Goal: Ask a question

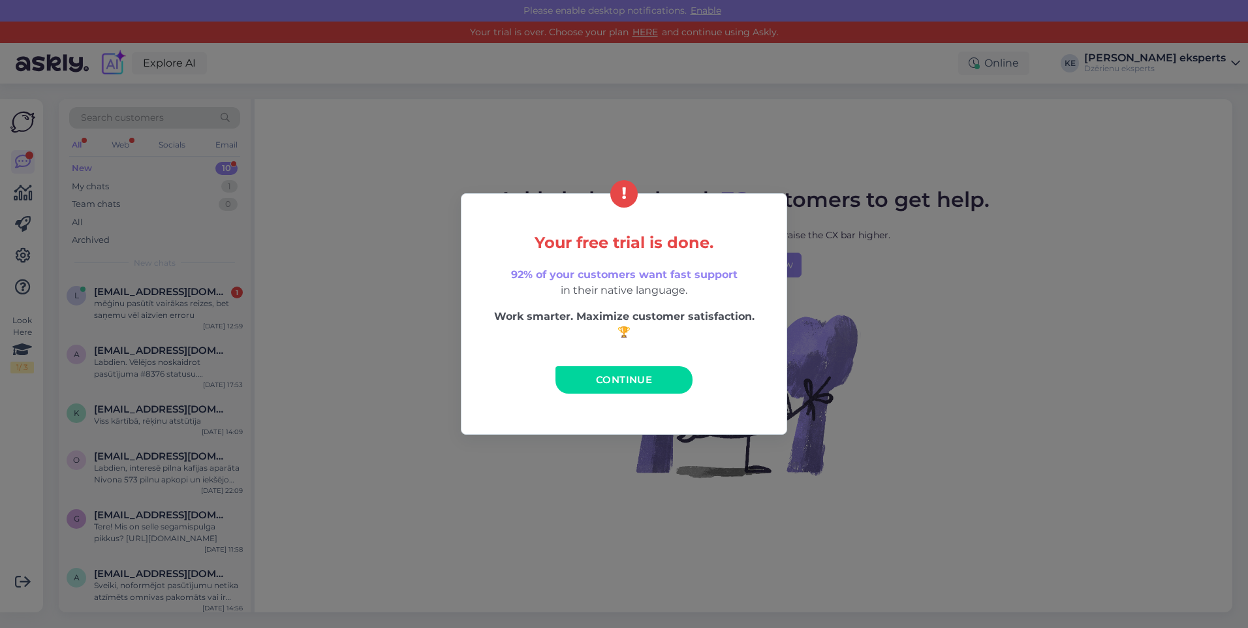
click at [629, 383] on span "Continue" at bounding box center [624, 379] width 56 height 12
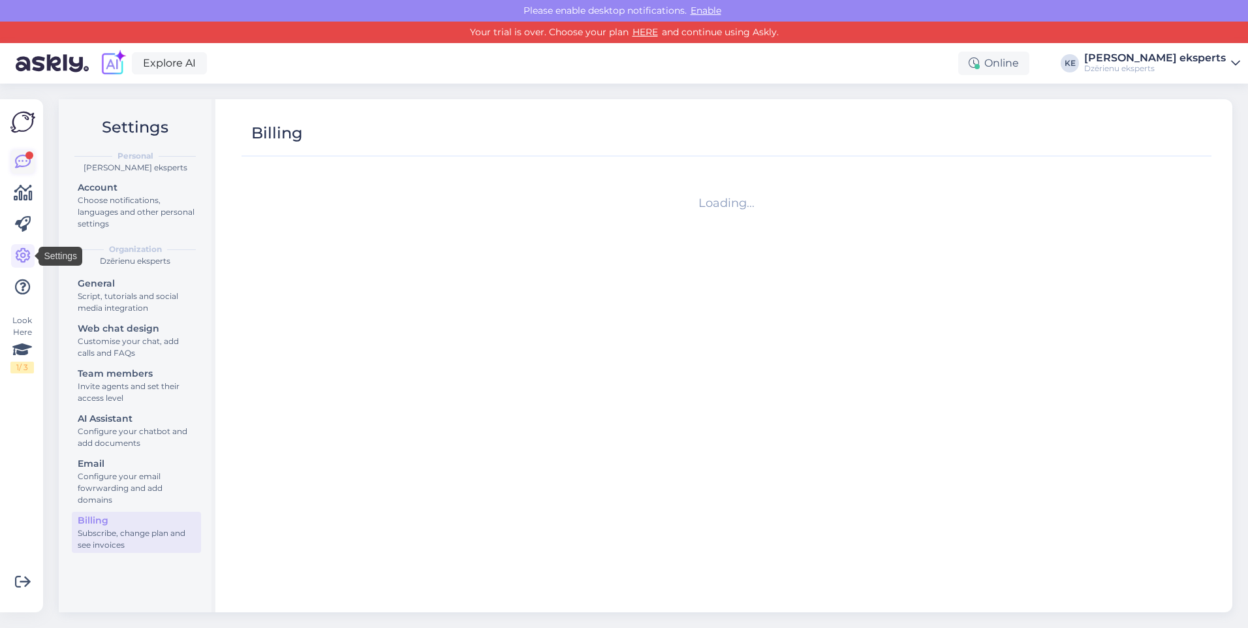
click at [24, 159] on icon at bounding box center [23, 162] width 16 height 16
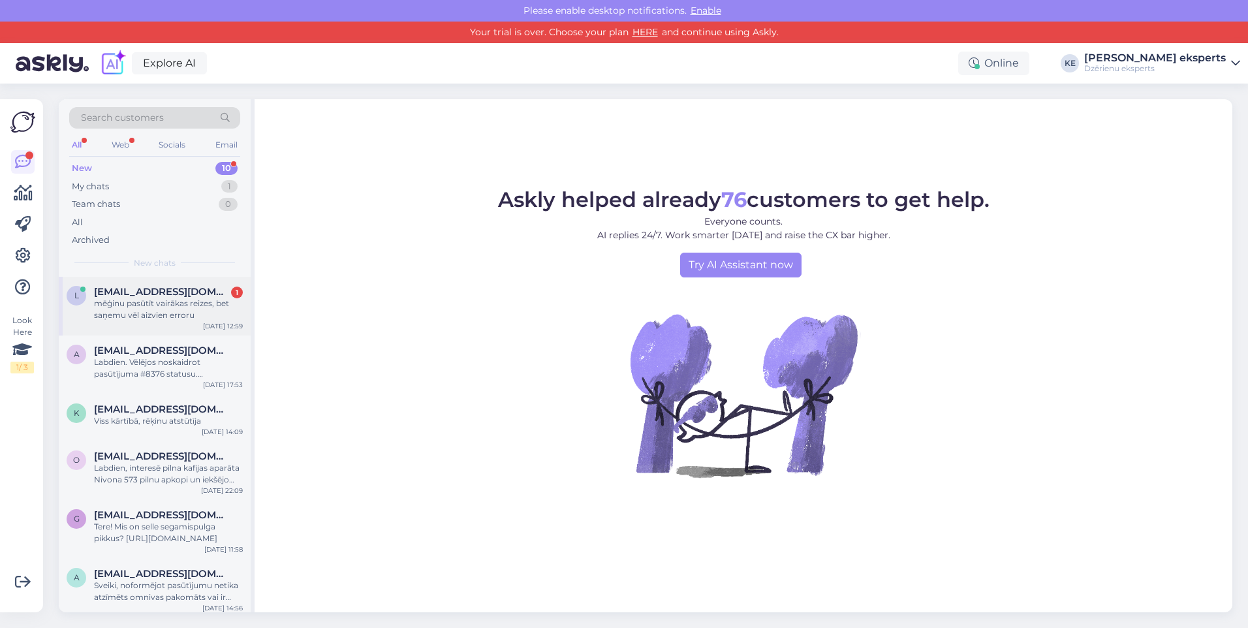
click at [112, 305] on div "mēģinu pasūtīt vairākas reizes, bet saņemu vēl aizvien erroru" at bounding box center [168, 310] width 149 height 24
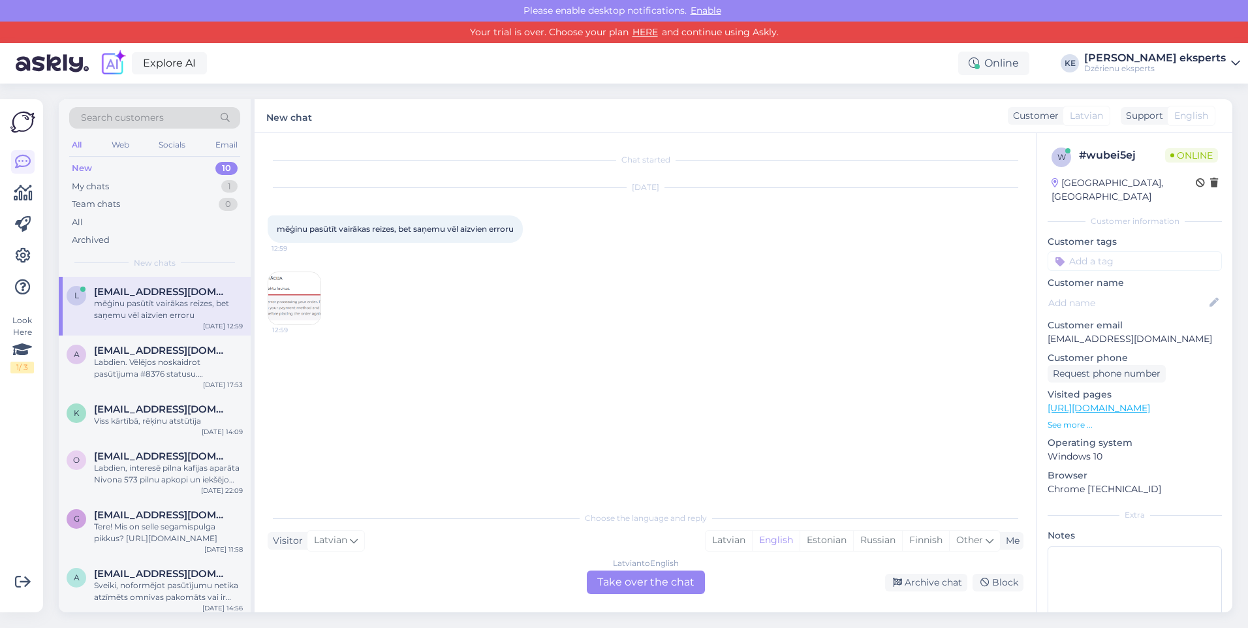
click at [281, 300] on img at bounding box center [294, 298] width 52 height 52
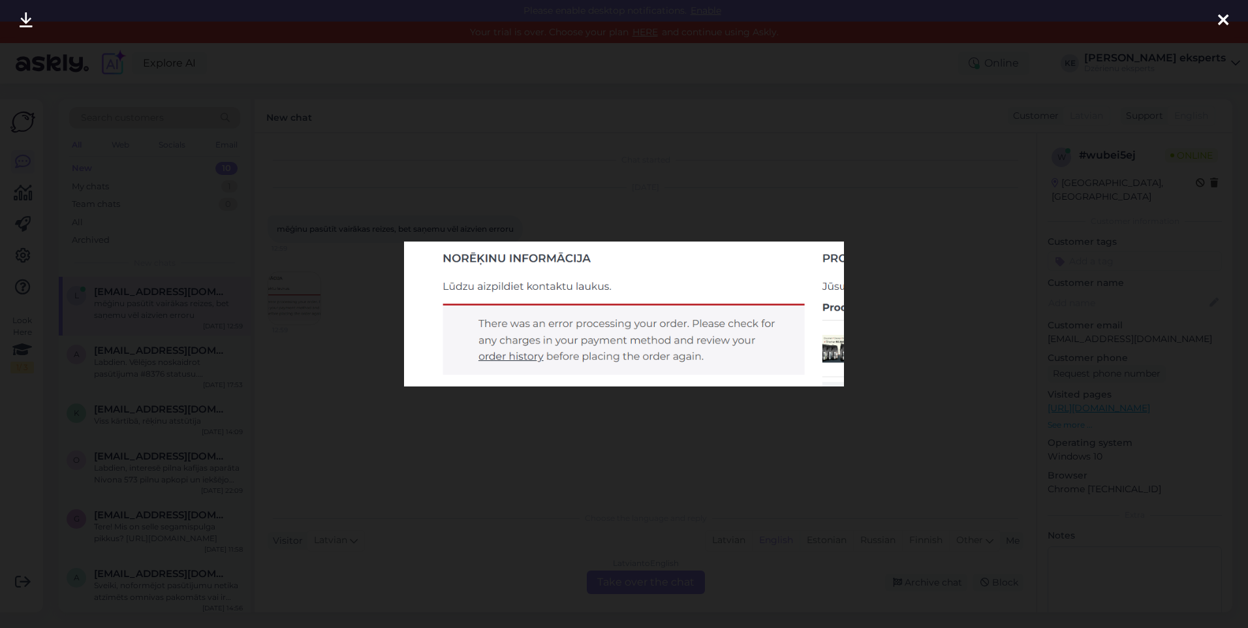
click at [618, 324] on img at bounding box center [623, 314] width 439 height 145
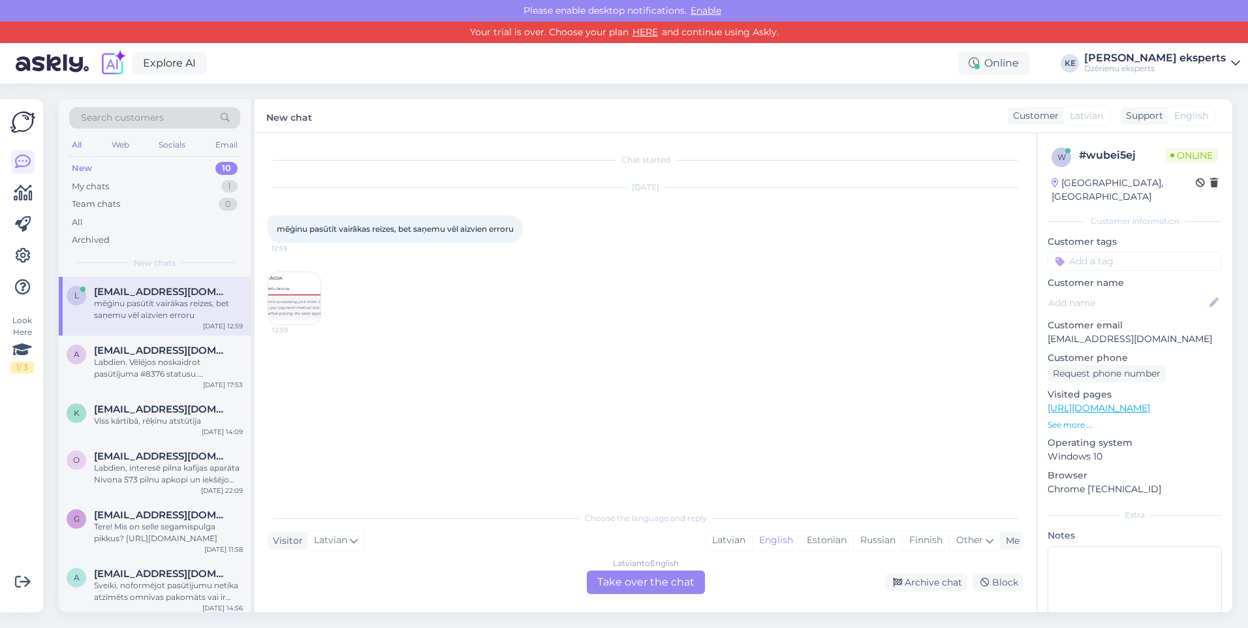
click at [653, 577] on div "Latvian to English Take over the chat" at bounding box center [646, 583] width 118 height 24
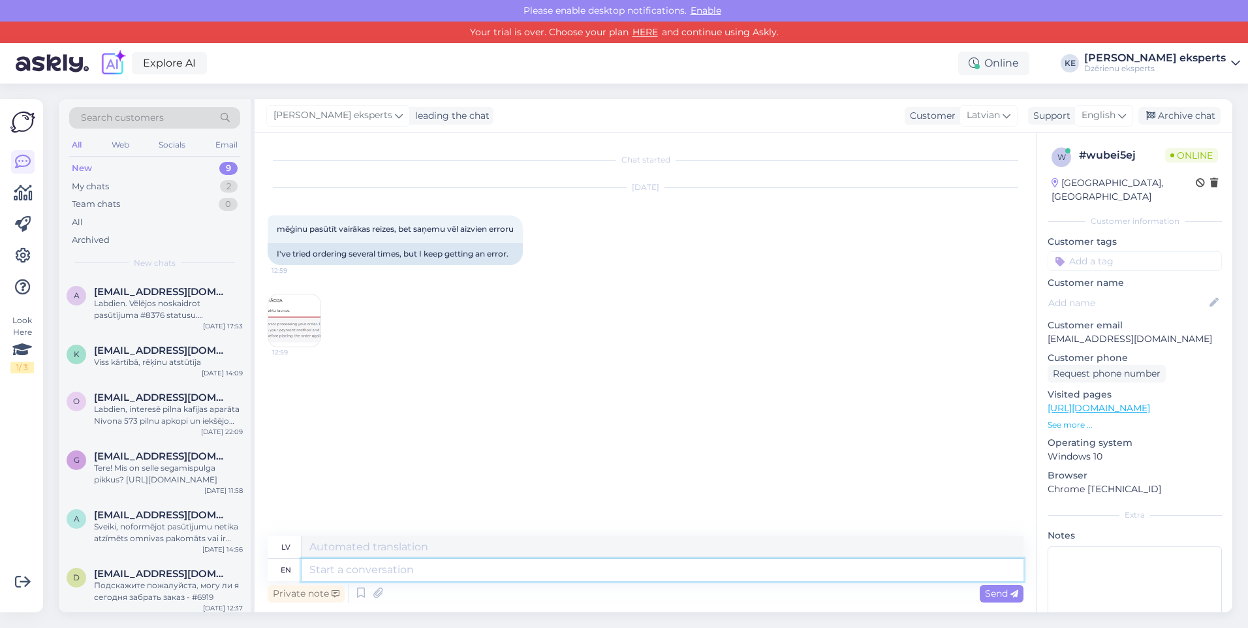
click at [375, 573] on textarea at bounding box center [663, 570] width 722 height 22
type textarea "Labdien."
type textarea "Labdien"
type textarea "Labdien."
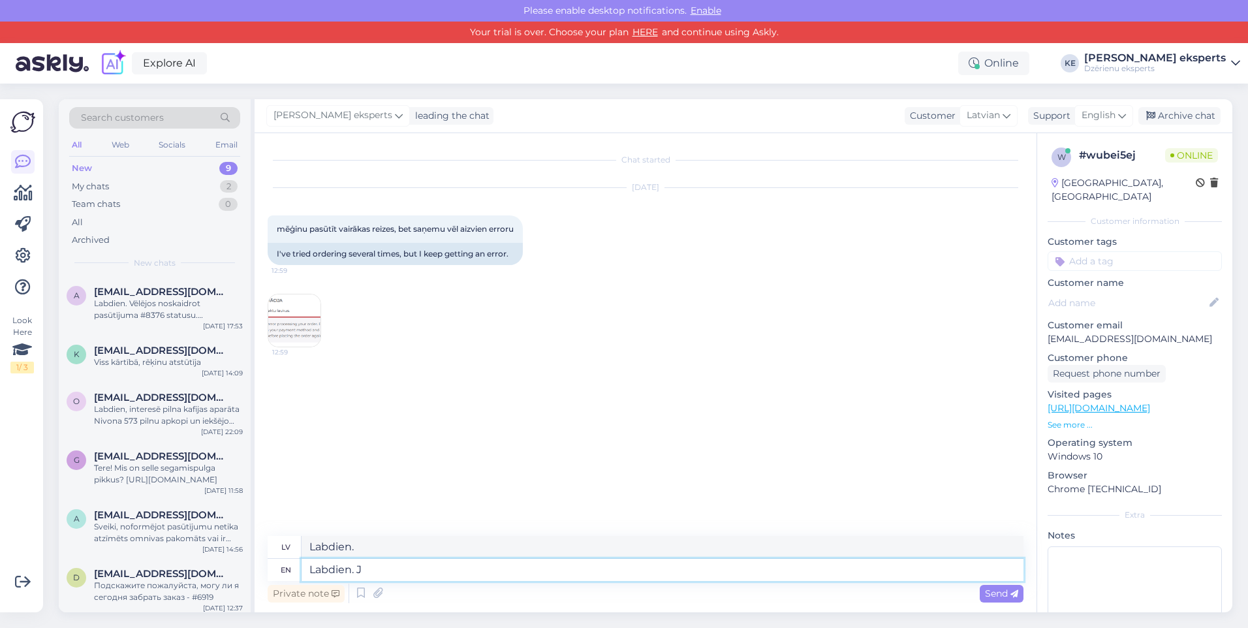
type textarea "Labdien. Jā"
type textarea "Labdien. J"
type textarea "Labdien. Jā"
type textarea "Labdien. Jā, sa"
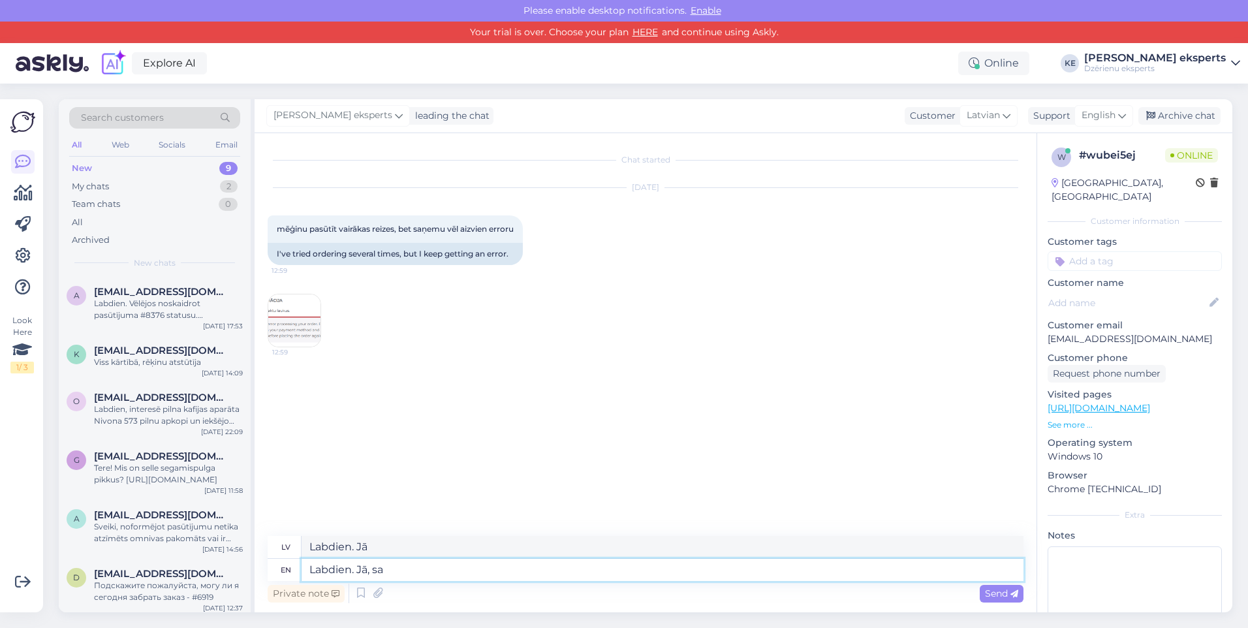
type textarea "Labdien. Jā,"
type textarea "Labdien. Jā, saska"
type textarea "Labdien. Jā, sask"
type textarea "Labdien. Jā, saskaramies"
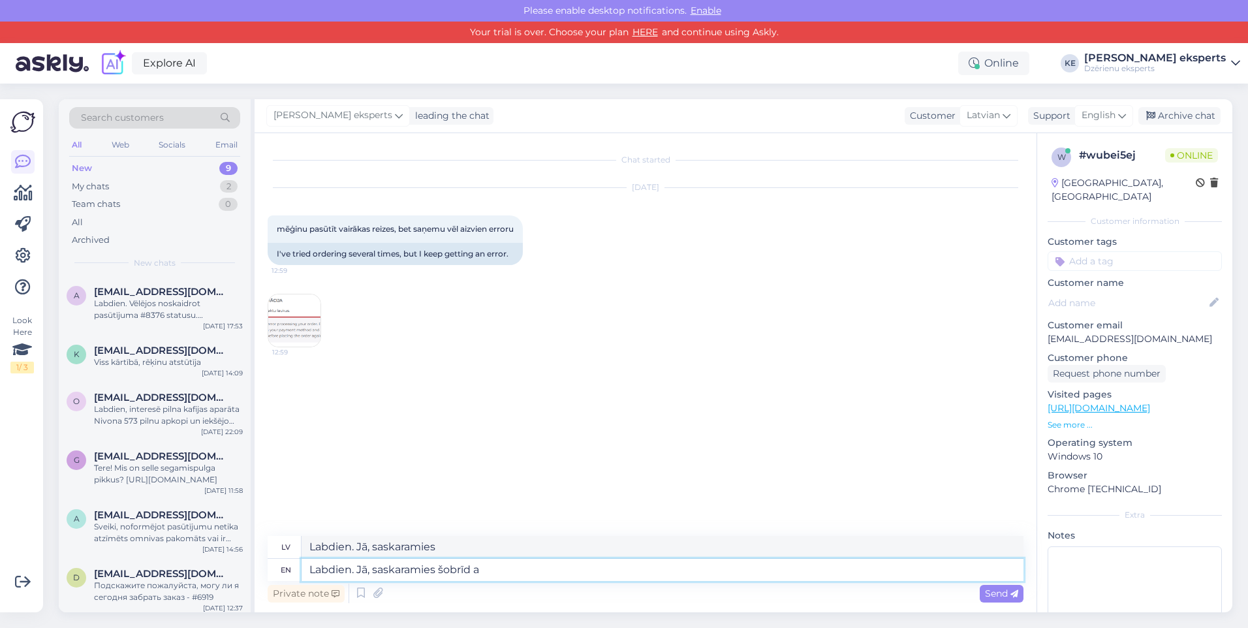
type textarea "Labdien. Jā, saskaramies šobrīd ar"
type textarea "Labdien. Jā, saskaramies šobrīd"
type textarea "Labdien. Jā, saskaramies šobrīd ar"
type textarea "Labdien. Jā, saskaramies šobrīd ar kļūdzu"
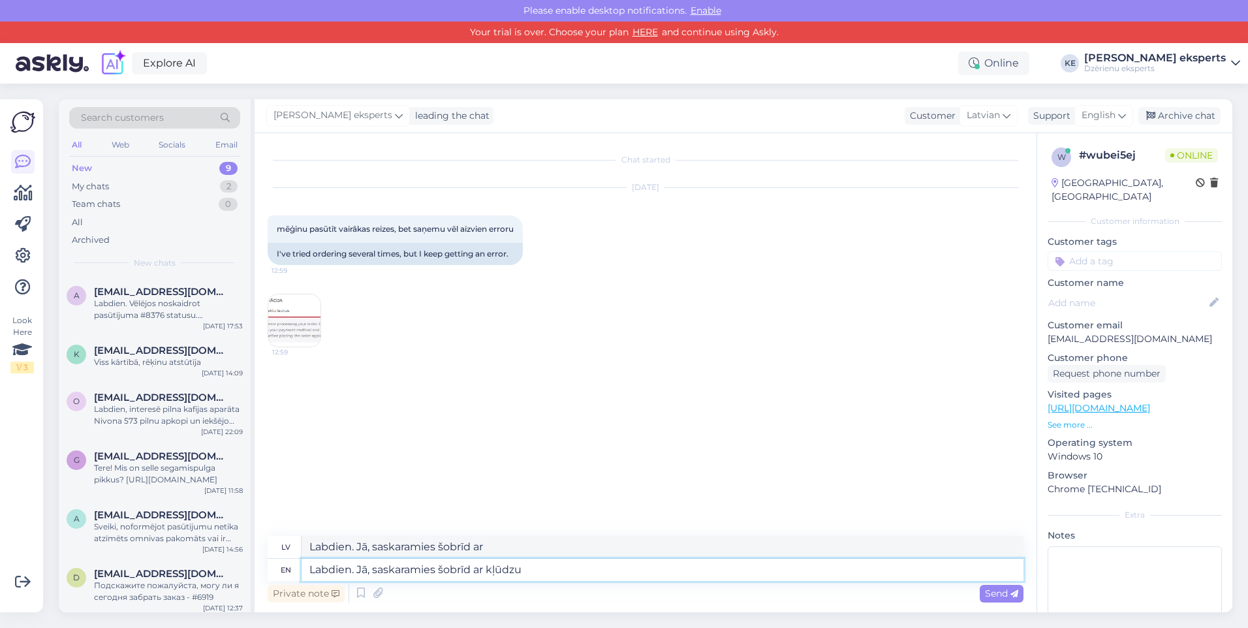
type textarea "Labdien. Jā, saskaramies šobrīd ar kļūdu"
type textarea "Labdien. Jā, saskaramies šobrīd ar kļūdu internetveikalā, ko"
type textarea "Labdien. Jā, saskaramies šobrīd ar kļūdu internetveikalā,"
type textarea "Labdien. Jā, saskaramies šobrīd ar kļūdu internetveikalā, ko š"
type textarea "Labdien. Jā, saskaramies šobrīd ar kļūdu internetveikalā, ko"
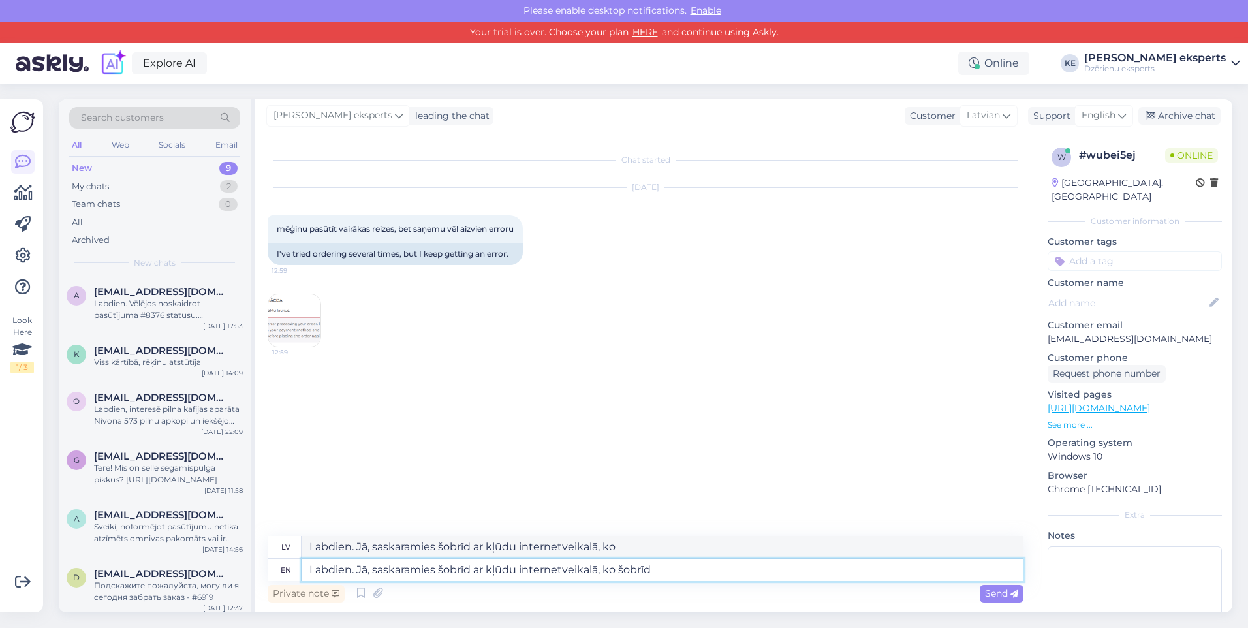
type textarea "Labdien. Jā, saskaramies šobrīd ar kļūdu internetveikalā, ko šobrīd"
type textarea "Labdien. Jā, saskaramies šobrīd ar kļūdu internetveikalā, ko šobrīd IT k"
type textarea "Labdien. Jā, saskaramies šobrīd ar kļūdu internetveikalā, ko šobrīd IT"
type textarea "Labdien. Jā, saskaramies šobrīd ar kļūdu internetveikalā, ko šobrīd IT komanda r"
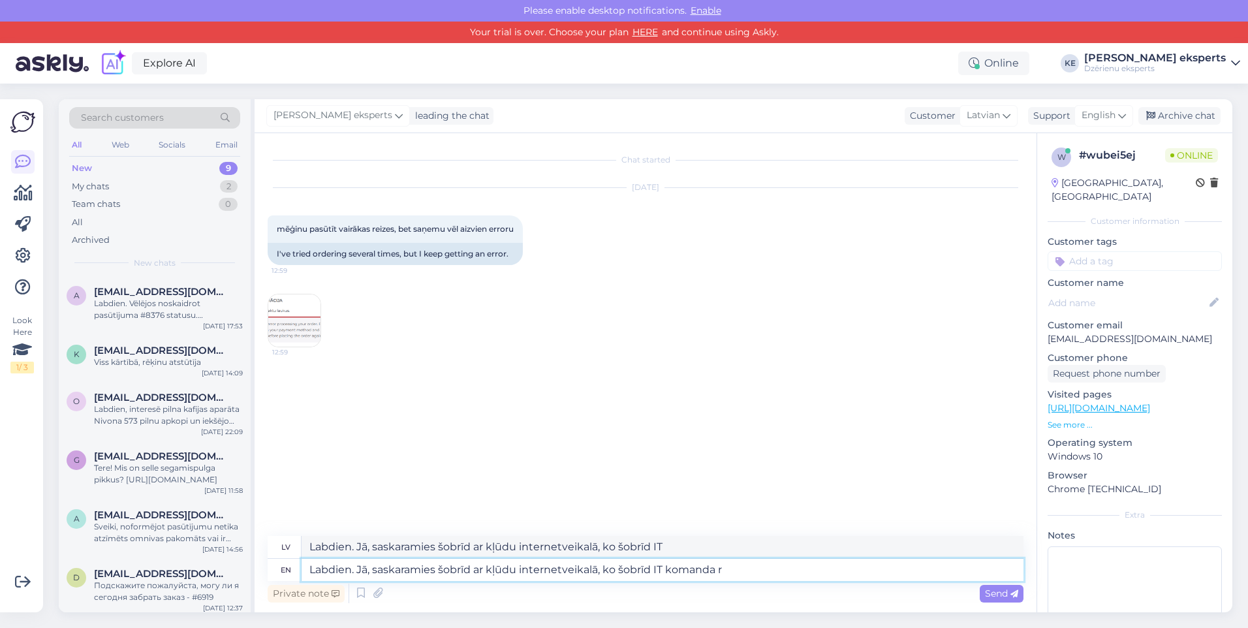
type textarea "Labdien. Jā, saskaramies šobrīd ar kļūdu internetveikalā, ko šobrīd IT komanda"
type textarea "Labdien. Jā, saskaramies šobrīd ar kļūdu internetveikalā, ko šobrīd IT komanda …"
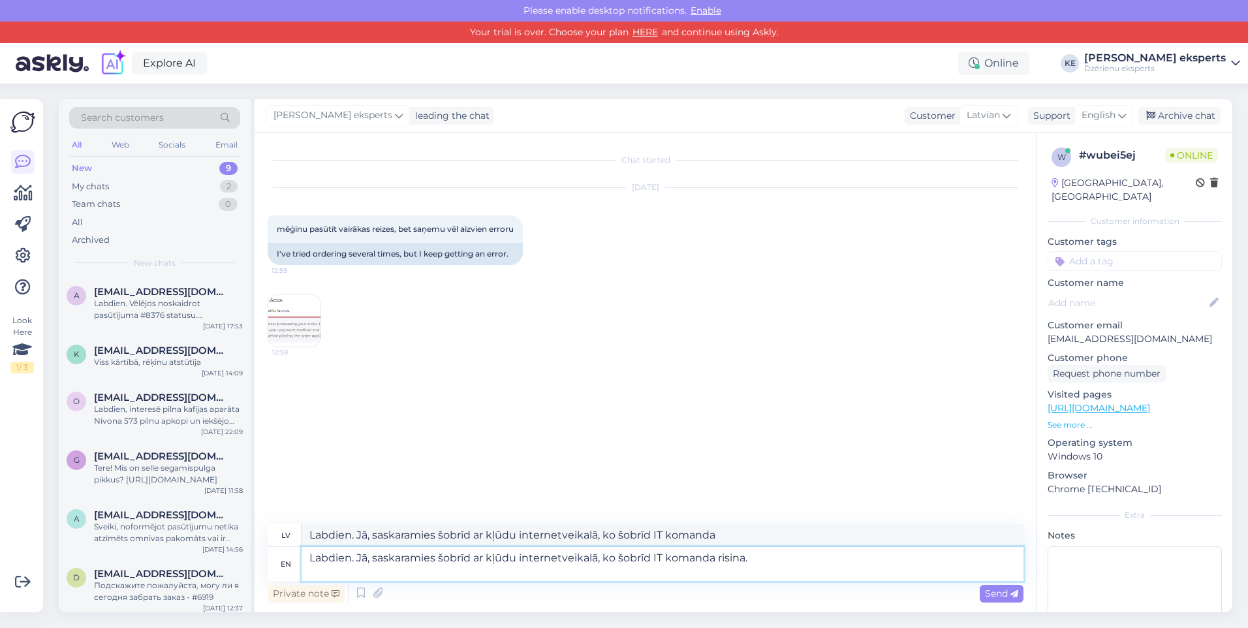
type textarea "Labdien. Jā, saskaramies šobrīd ar kļūdu internetveikalā, ko šobrīd IT komanda …"
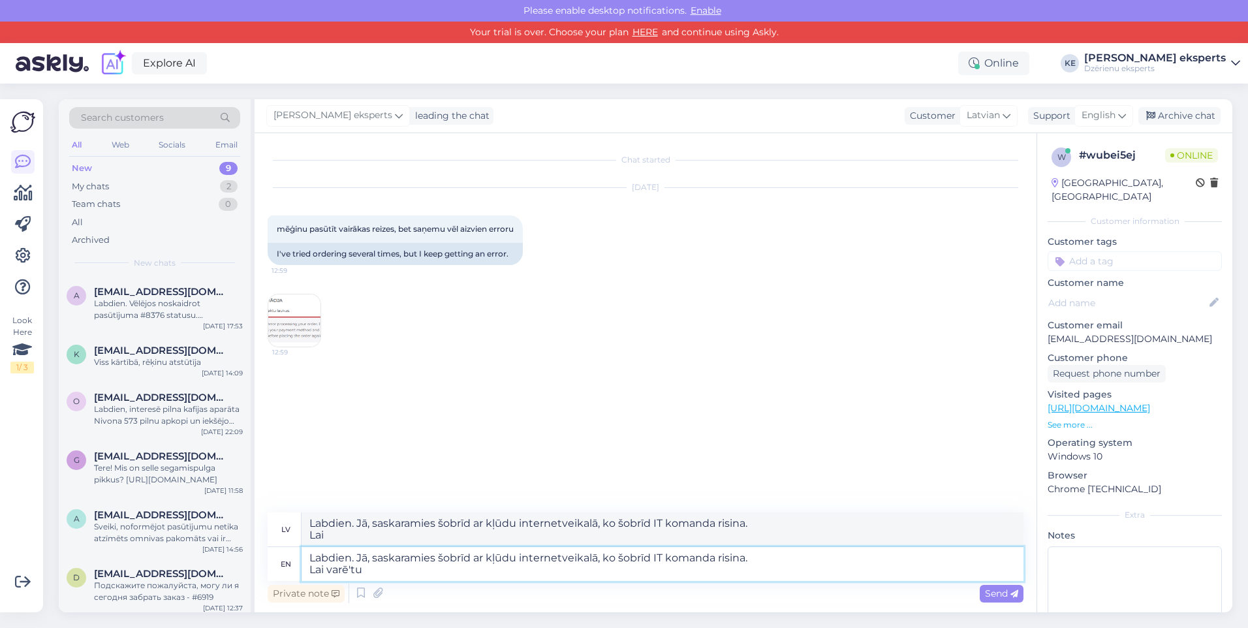
type textarea "Labdien. Jā, saskaramies šobrīd ar kļūdu internetveikalā, ko šobrīd IT komanda …"
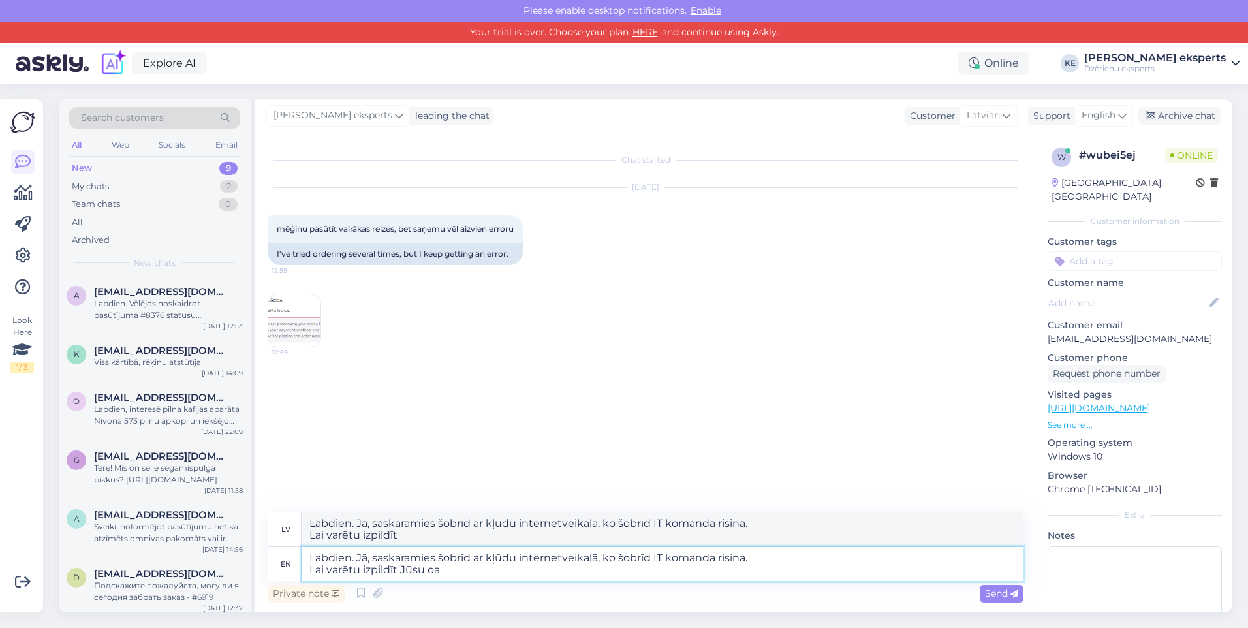
type textarea "Labdien. Jā, saskaramies šobrīd ar kļūdu internetveikalā, ko šobrīd IT komanda …"
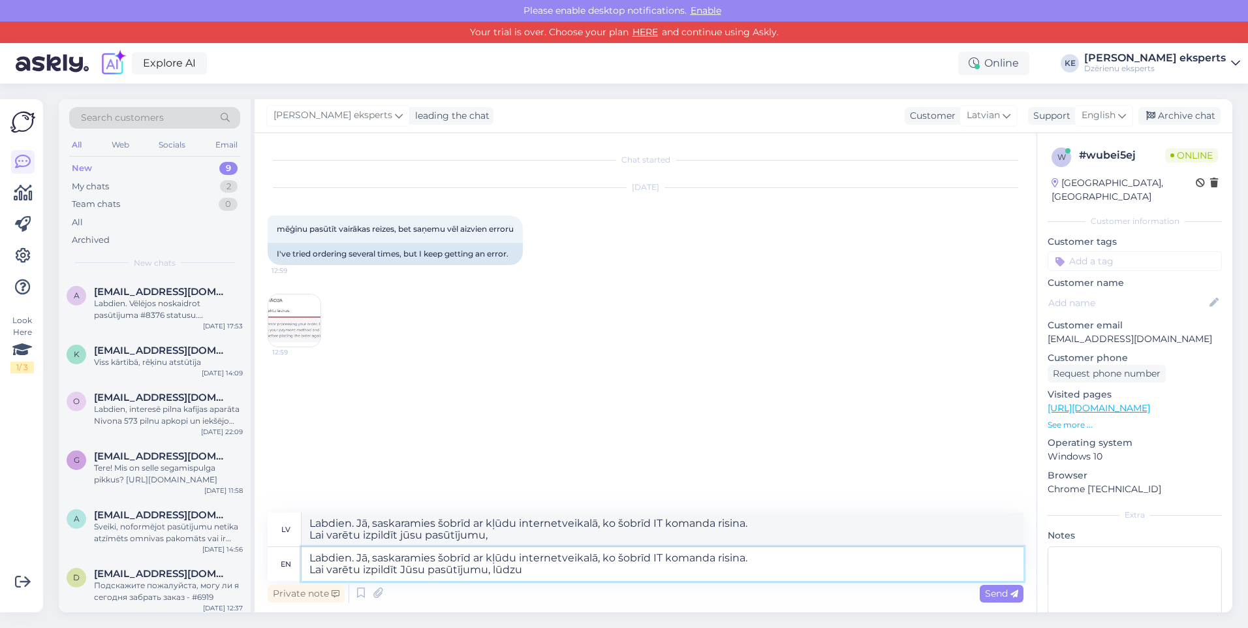
type textarea "Labdien. Jā, saskaramies šobrīd ar kļūdu internetveikalā, ko šobrīd IT komanda …"
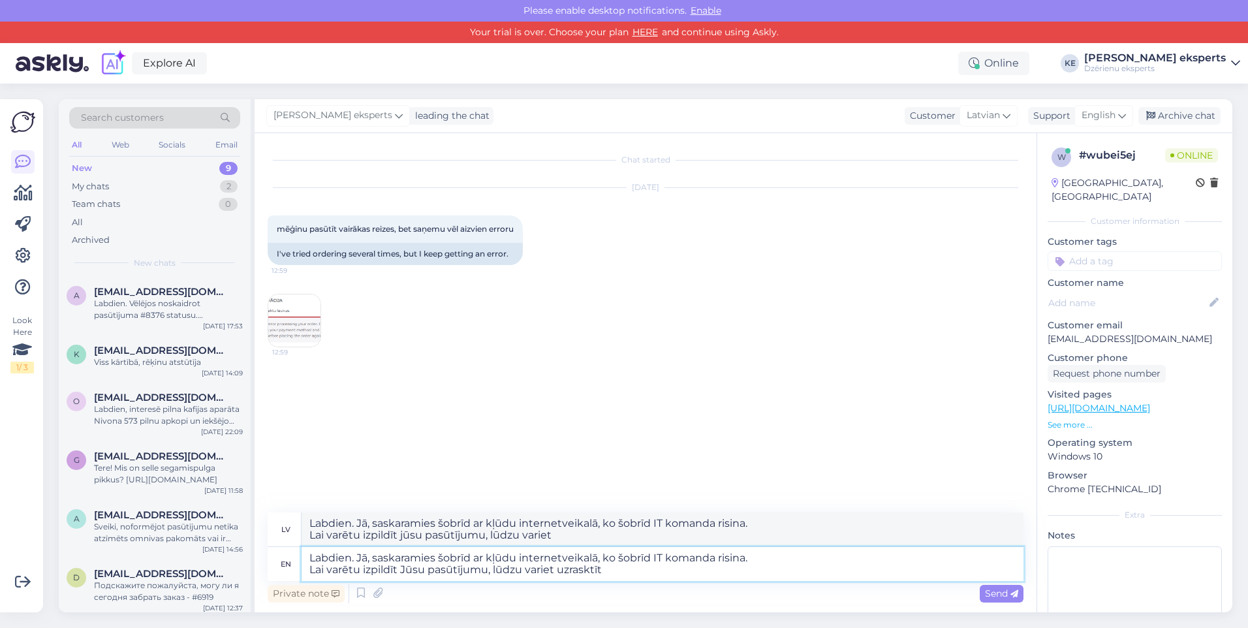
type textarea "Labdien. Jā, saskaramies šobrīd ar kļūdu internetveikalā, ko šobrīd IT komanda …"
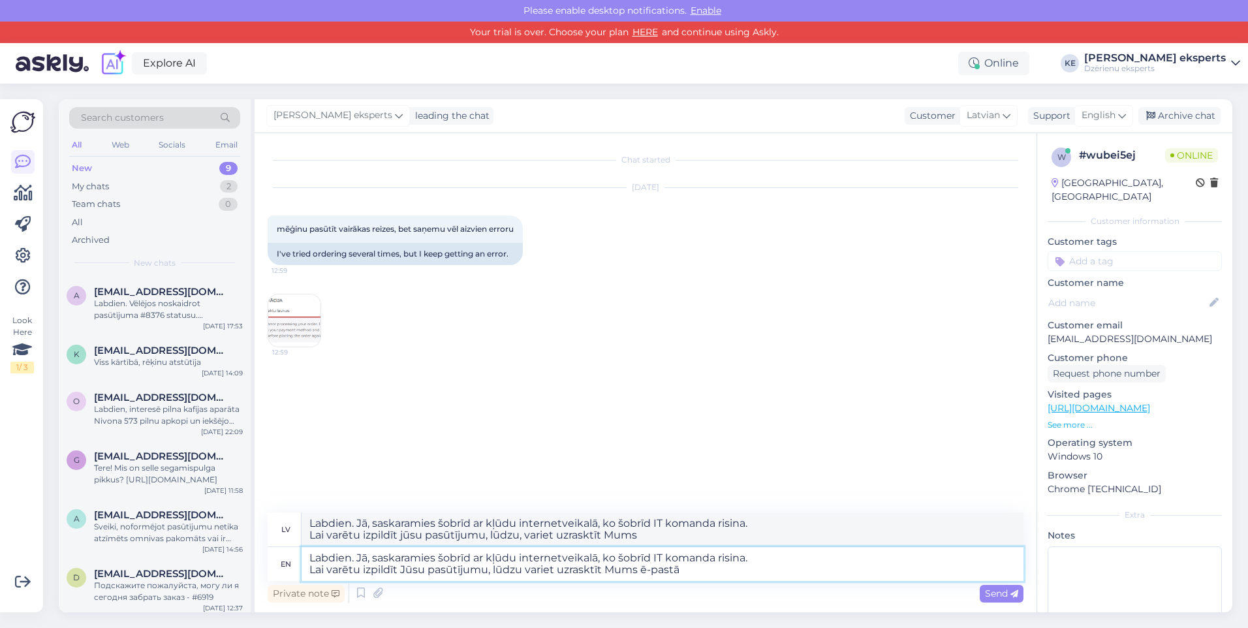
type textarea "Labdien. Jā, saskaramies šobrīd ar kļūdu internetveikalā, ko šobrīd IT komanda …"
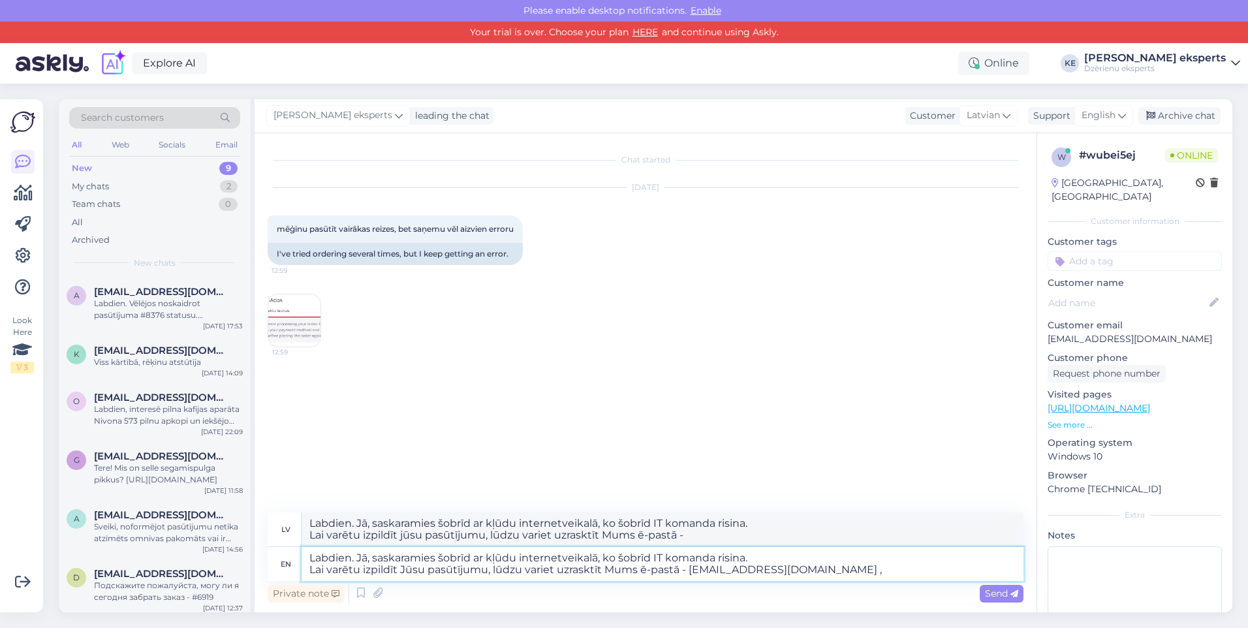
type textarea "Labdien. Jā, saskaramies šobrīd ar kļūdu internetveikalā, ko šobrīd IT komanda …"
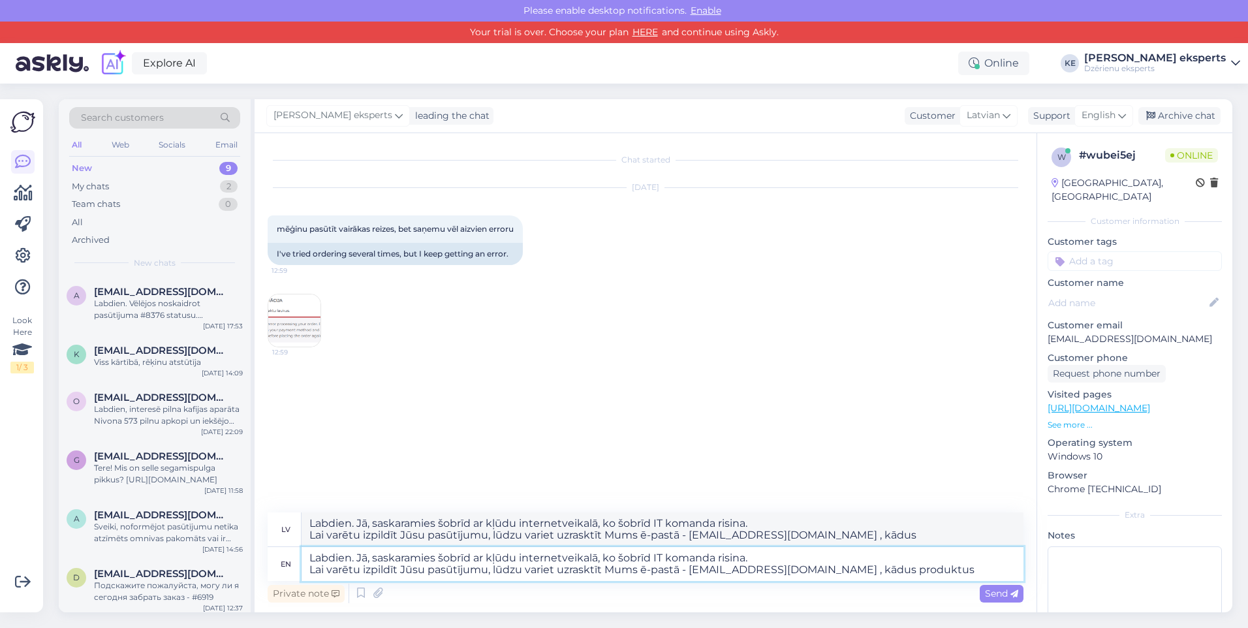
type textarea "Labdien. Jā, saskaramies šobrīd ar kļūdu internetveikalā, ko šobrīd IT komanda …"
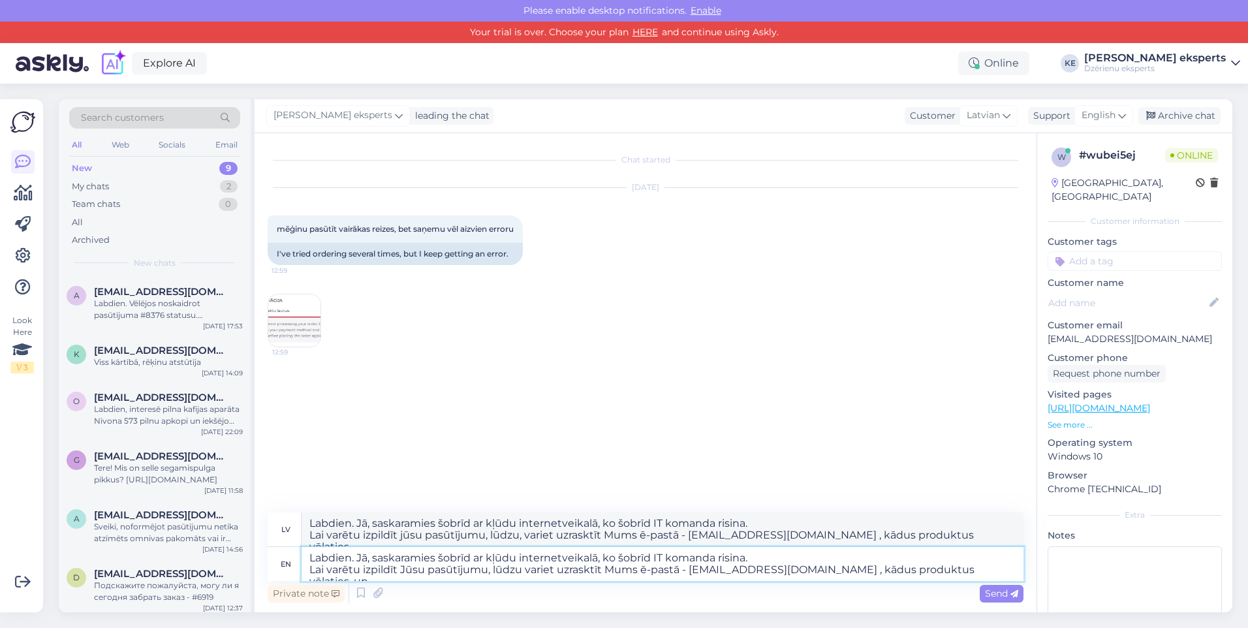
type textarea "Labdien. Jā, saskaramies šobrīd ar kļūdu internetveikalā, ko šobrīd IT komanda …"
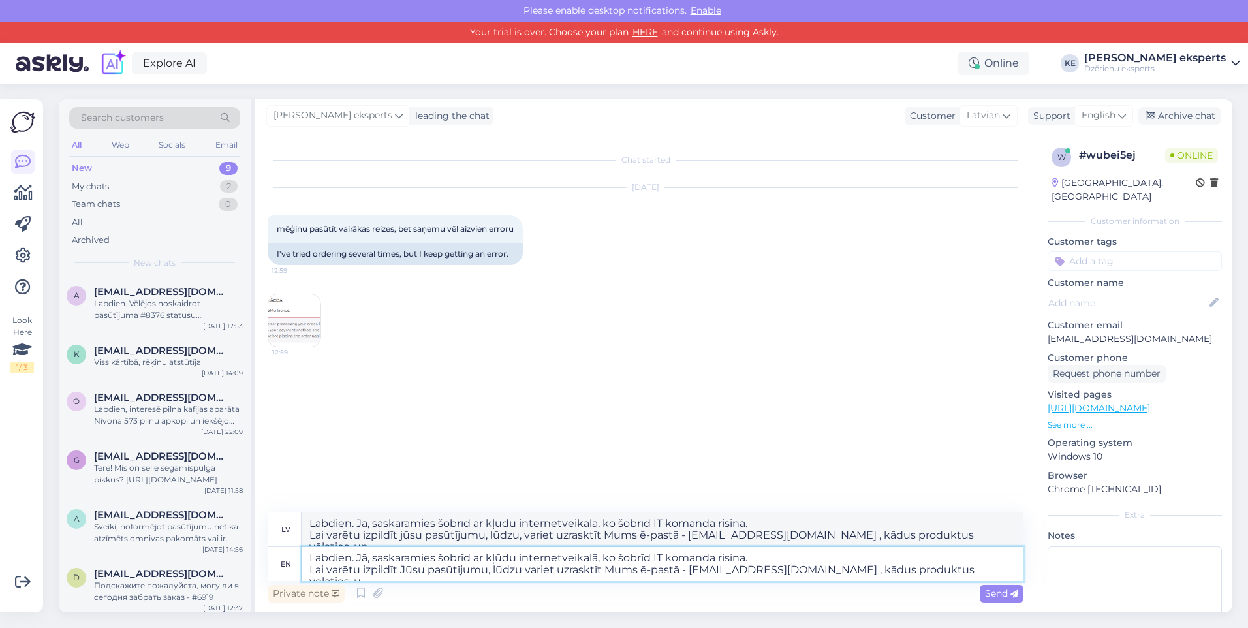
type textarea "Labdien. Jā, saskaramies šobrīd ar kļūdu internetveikalā, ko šobrīd IT komanda …"
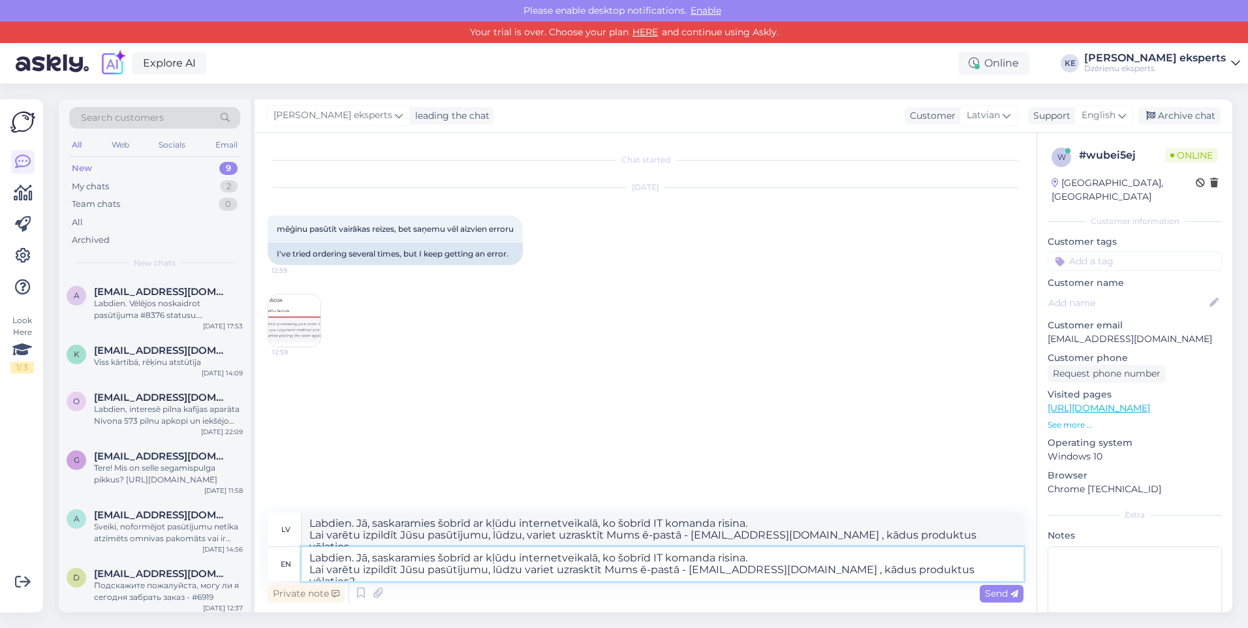
type textarea "Labdien. Jā, saskaramies šobrīd ar kļūdu internetveikalā, ko šobrīd IT komanda …"
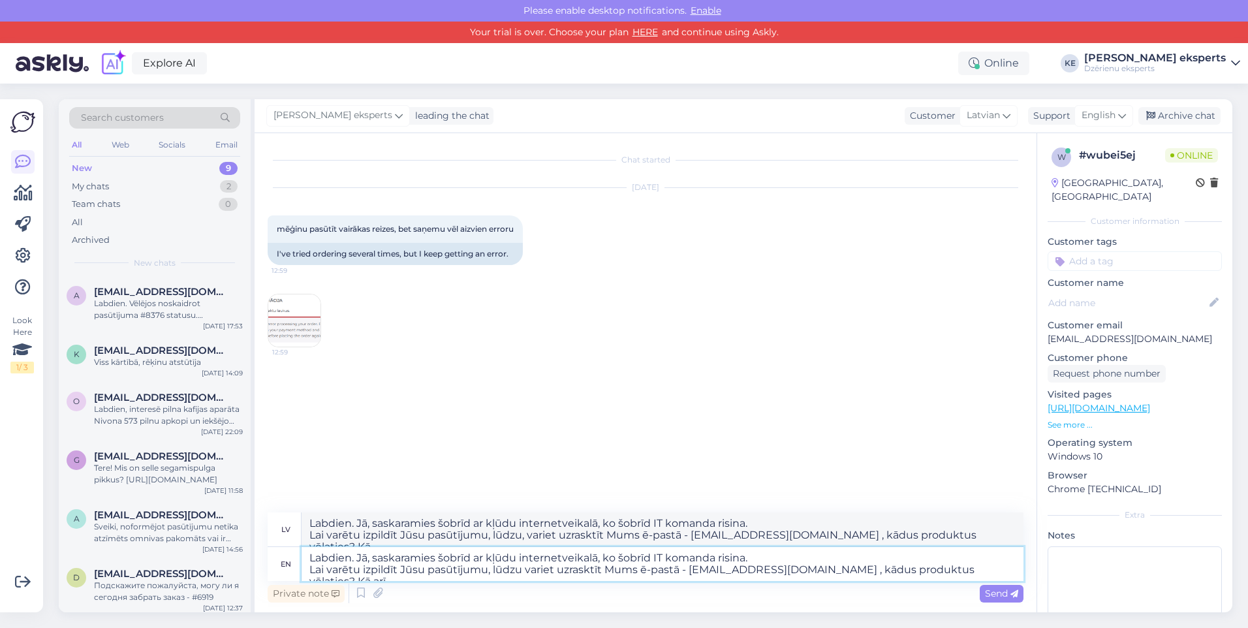
type textarea "Labdien. Jā, saskaramies šobrīd ar kļūdu internetveikalā, ko šobrīd IT komanda …"
click at [994, 567] on textarea "Labdien. Jā, saskaramies šobrīd ar kļūdu internetveikalā, ko šobrīd IT komanda …" at bounding box center [663, 564] width 722 height 34
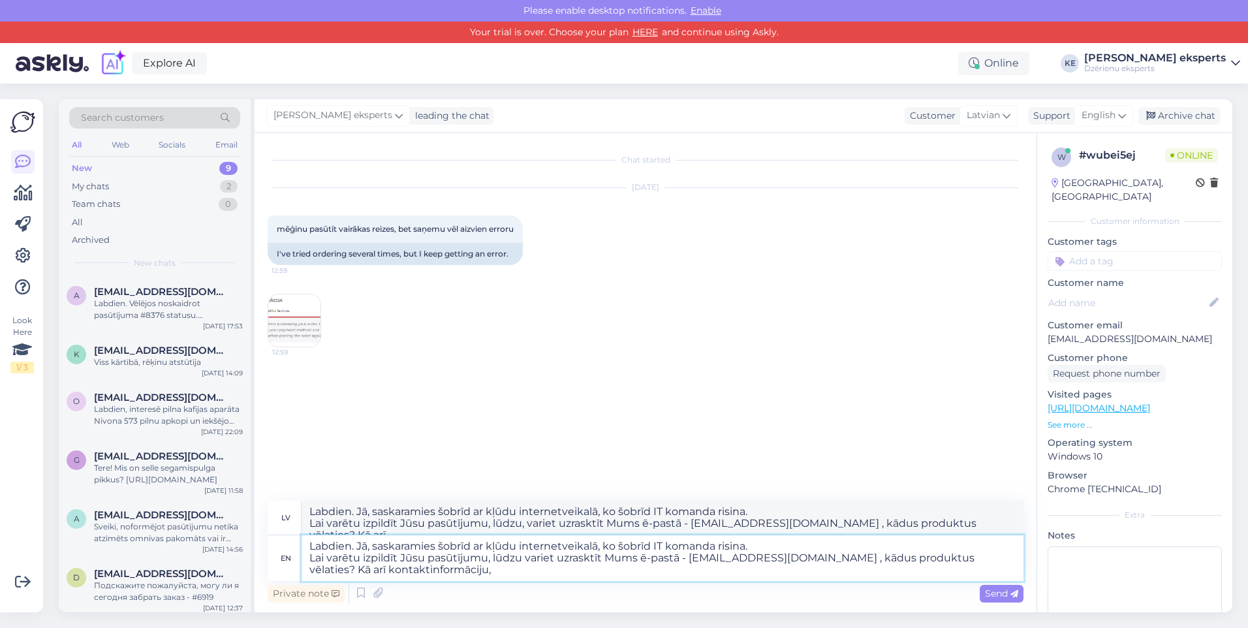
type textarea "Labdien. Jā, saskaramies šobrīd ar kļūdu internetveikalā, ko šobrīd IT komanda …"
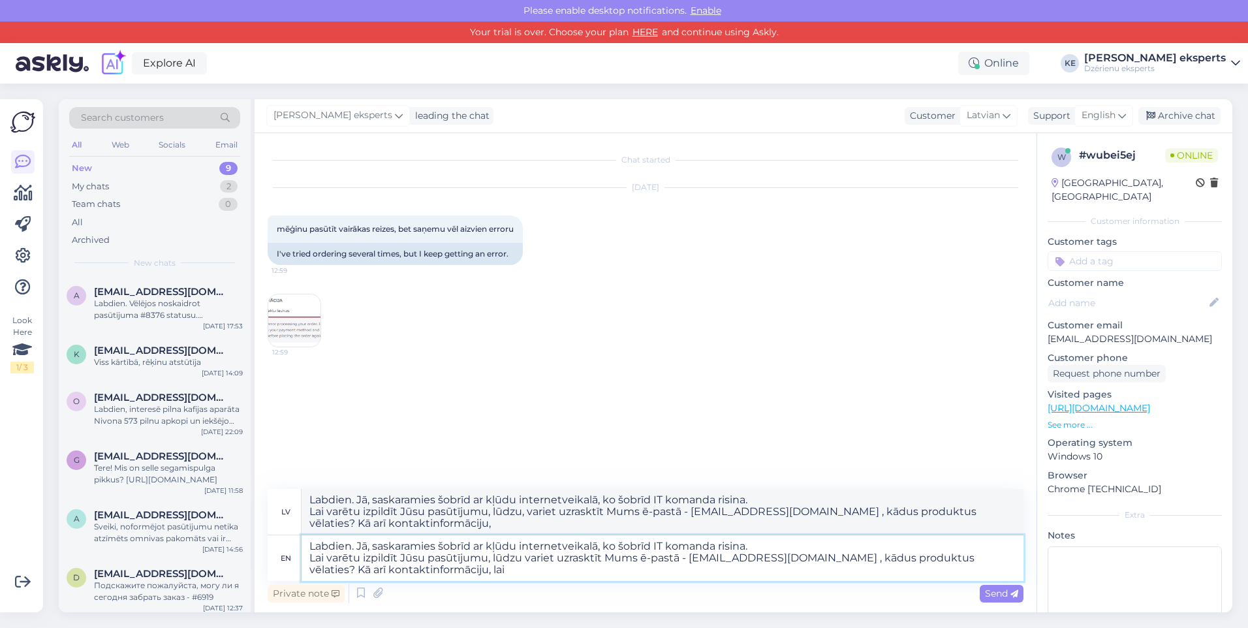
type textarea "Labdien. Jā, saskaramies šobrīd ar kļūdu internetveikalā, ko šobrīd IT komanda …"
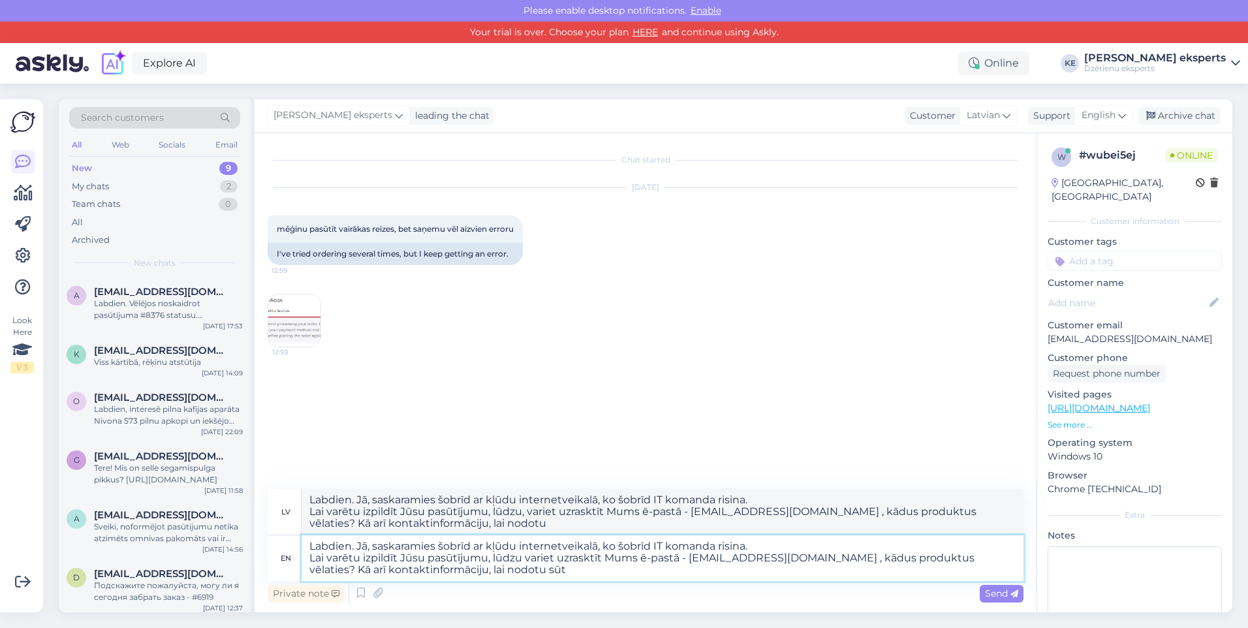
type textarea "Labdien. Jā, saskaramies šobrīd ar kļūdu internetveikalā, ko šobrīd IT komanda …"
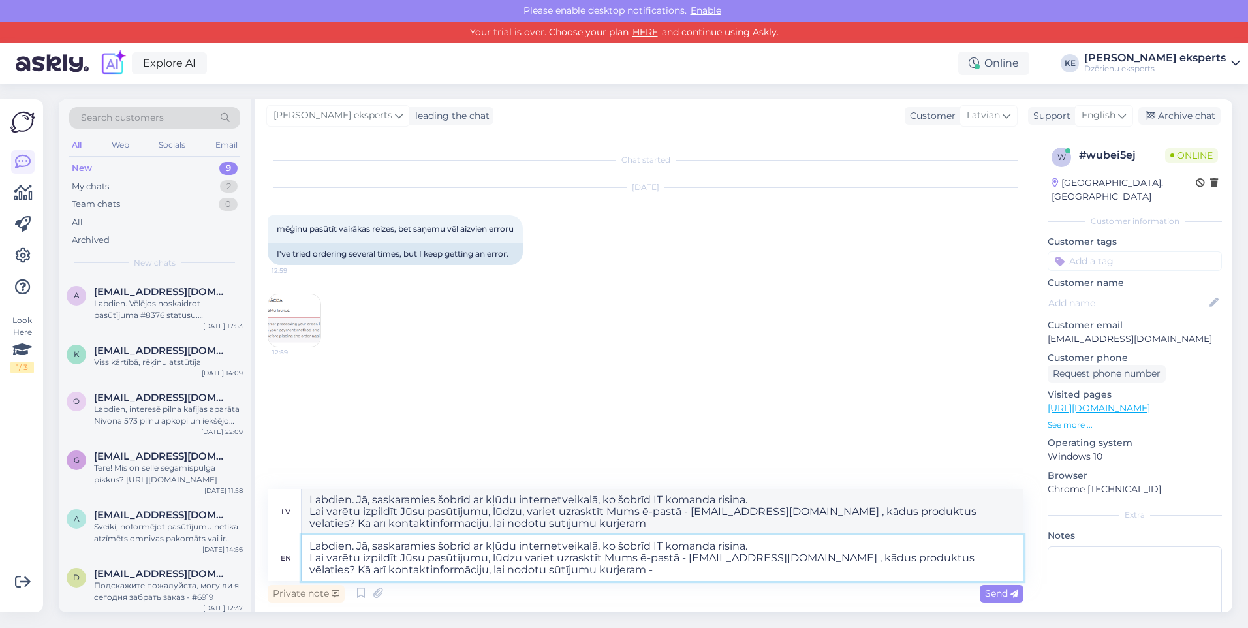
type textarea "Labdien. Jā, saskaramies šobrīd ar kļūdu internetveikalā, ko šobrīd IT komanda …"
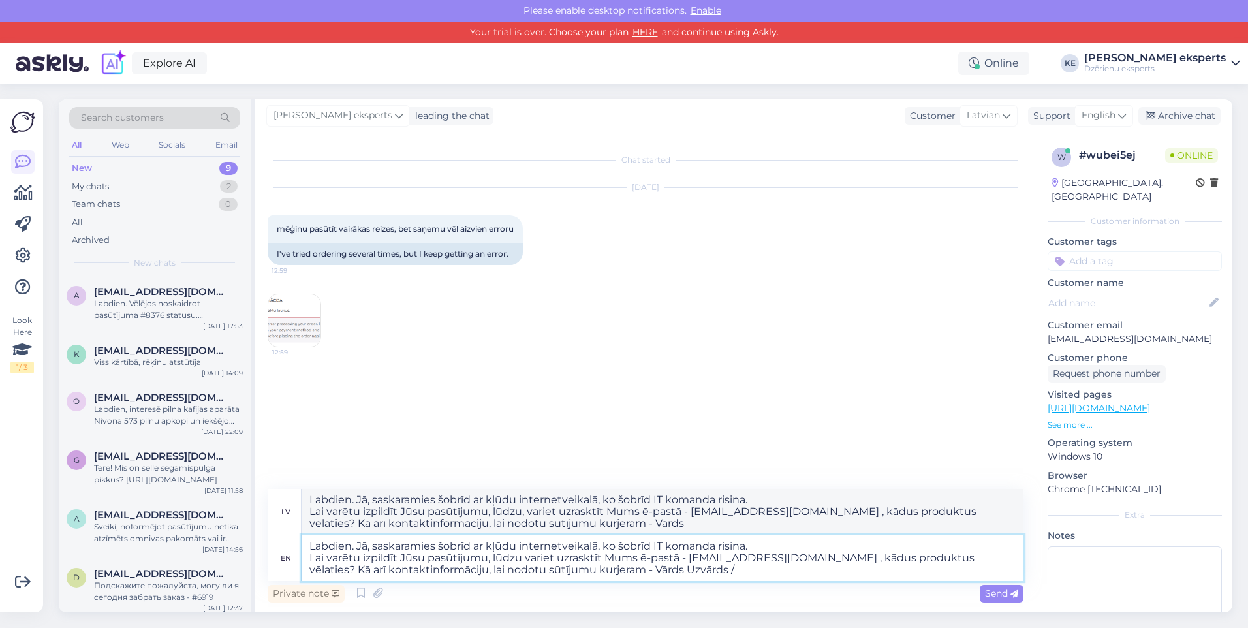
type textarea "Labdien. Jā, saskaramies šobrīd ar kļūdu internetveikalā, ko šobrīd IT komanda …"
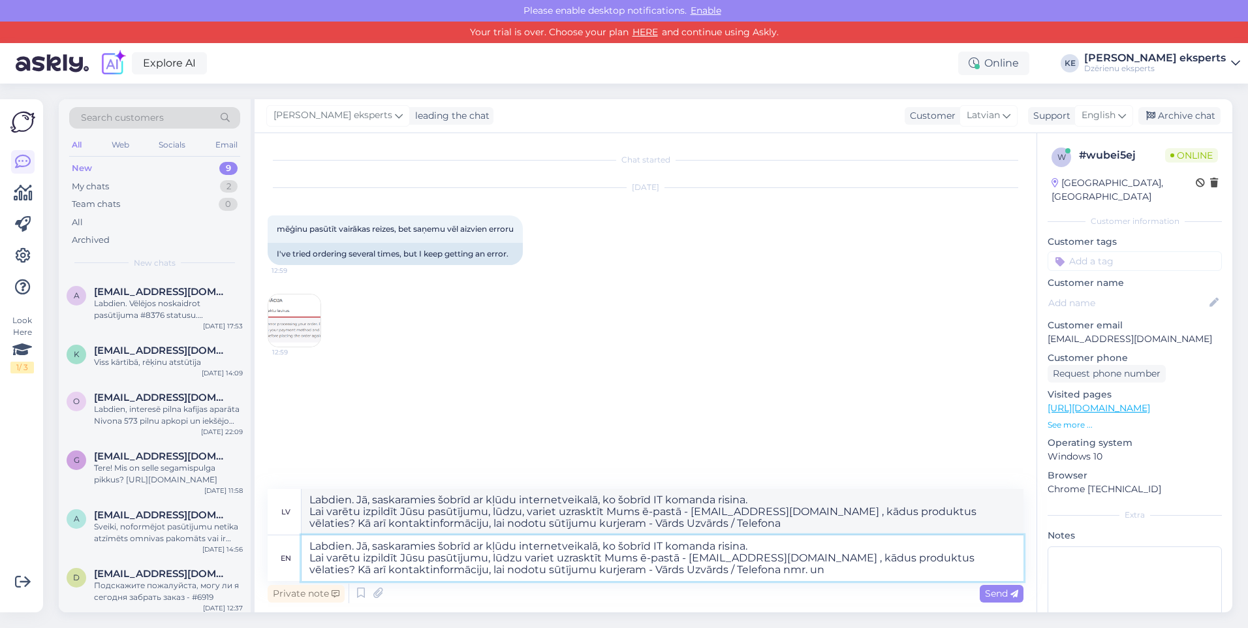
type textarea "Labdien. Jā, saskaramies šobrīd ar kļūdu internetveikalā, ko šobrīd IT komanda …"
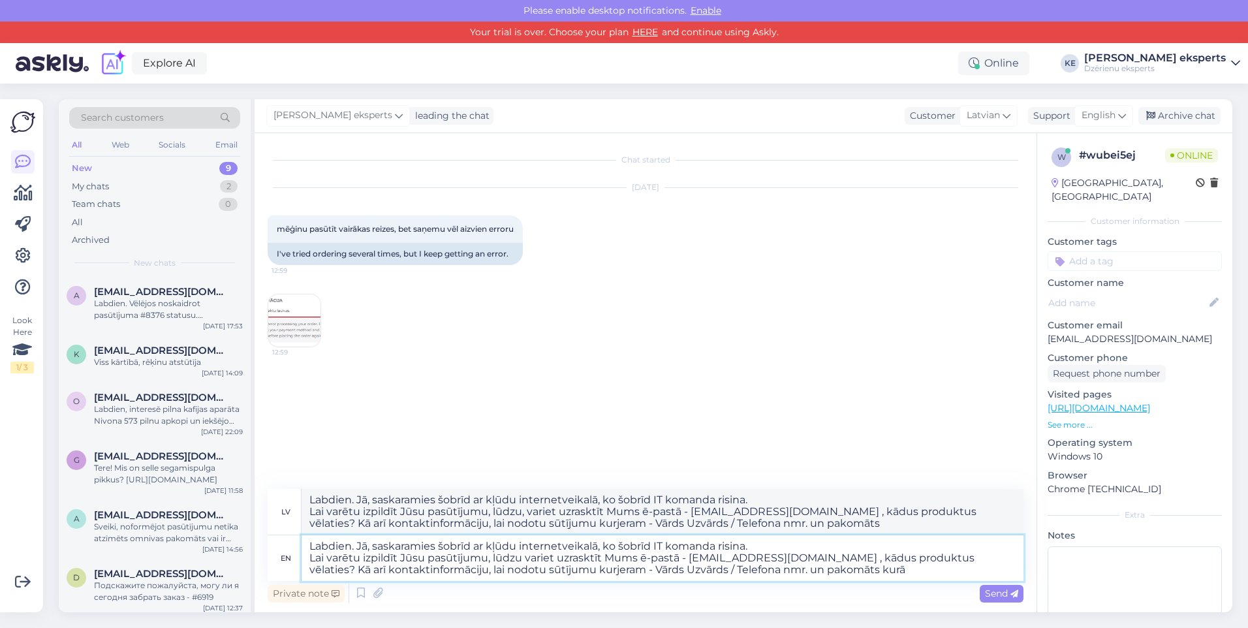
type textarea "Labdien. Jā, saskaramies šobrīd ar kļūdu internetveikalā, ko šobrīd IT komanda …"
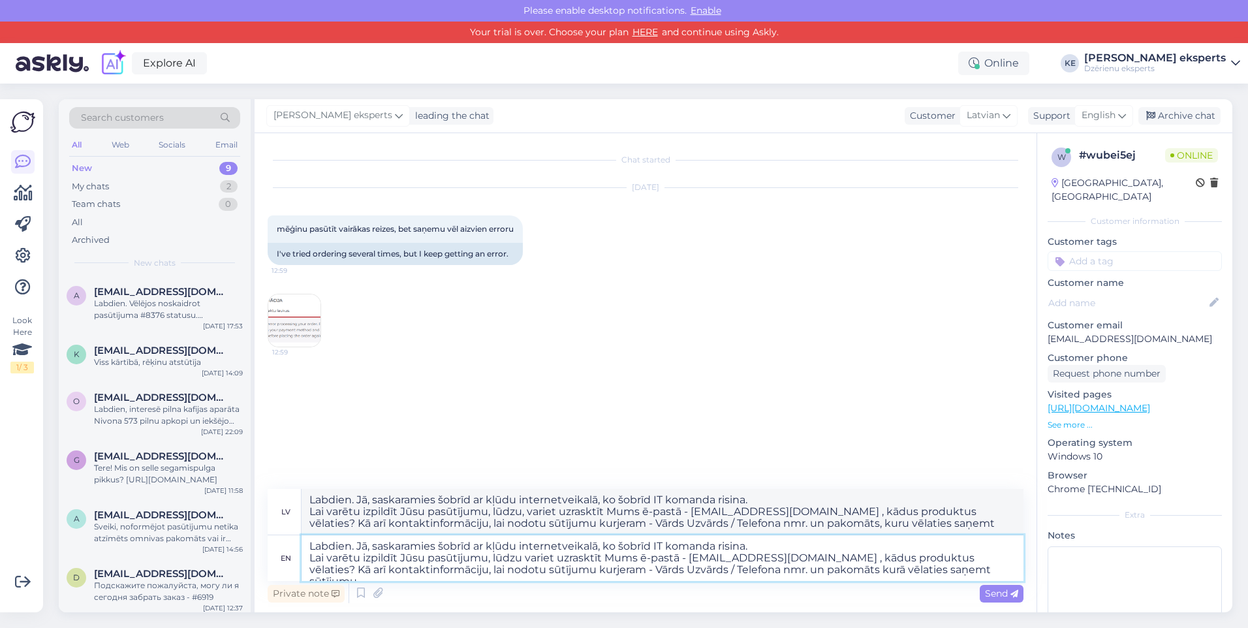
type textarea "Labdien. Jā, saskaramies šobrīd ar kļūdu internetveikalā, ko šobrīd IT komanda …"
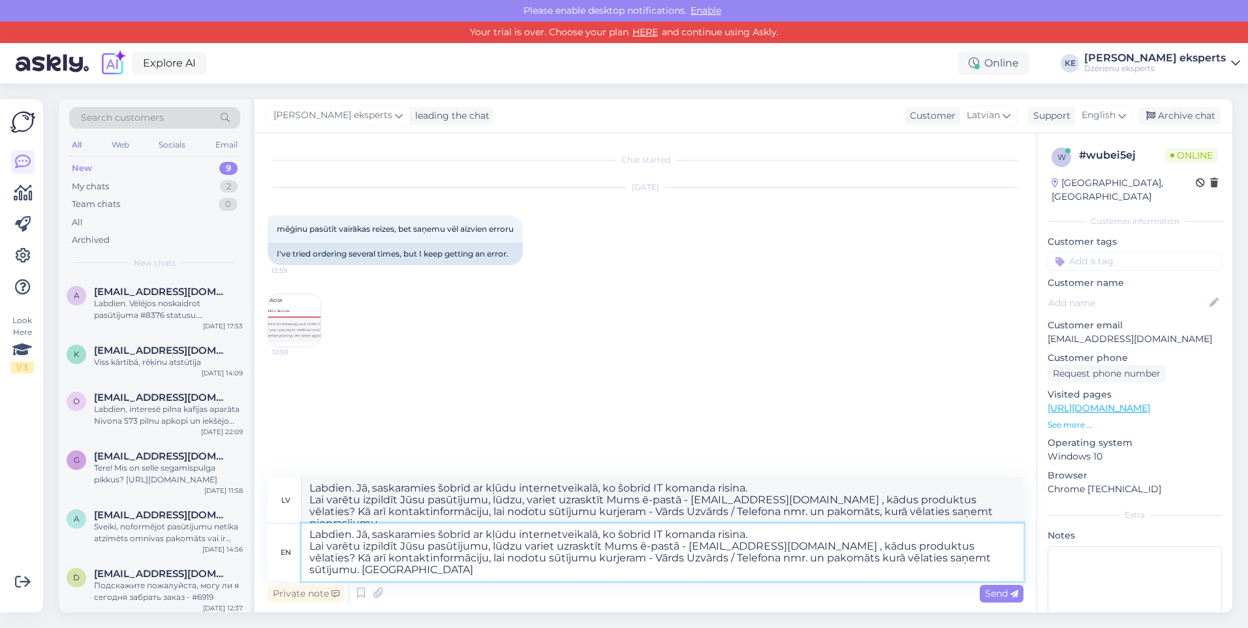
type textarea "Labdien. Jā, saskaramies šobrīd ar kļūdu internetveikalā, ko šobrīd IT komanda …"
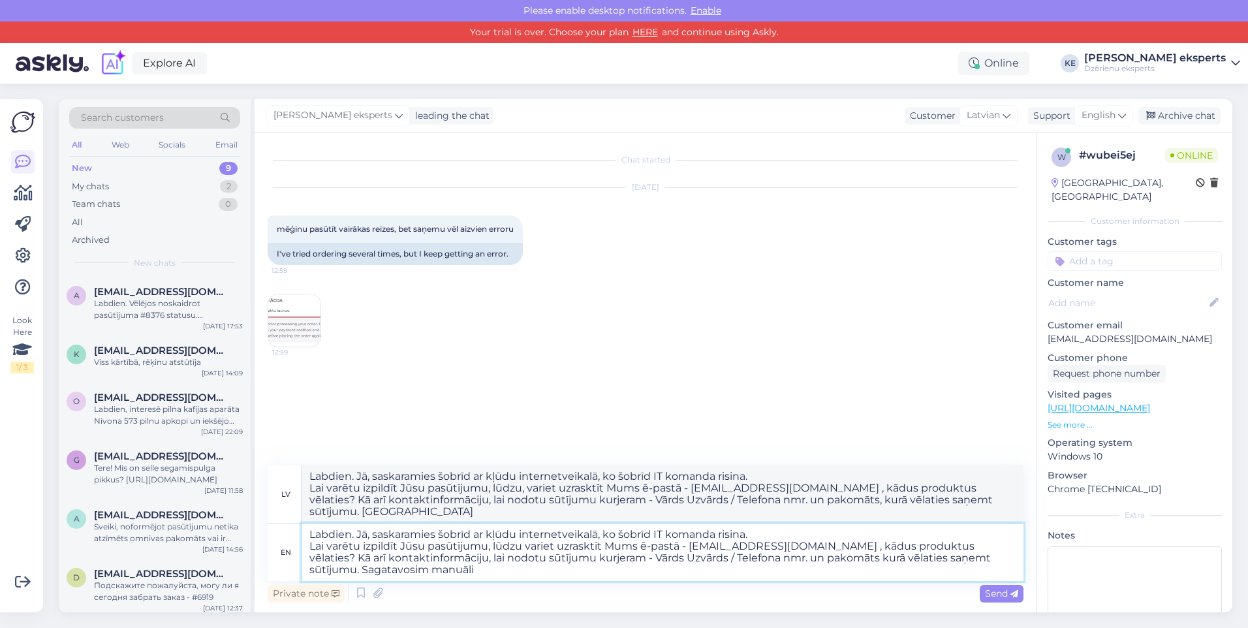
type textarea "Labdien. Jā, saskaramies šobrīd ar kļūdu internetveikalā, ko šobrīd IT komanda …"
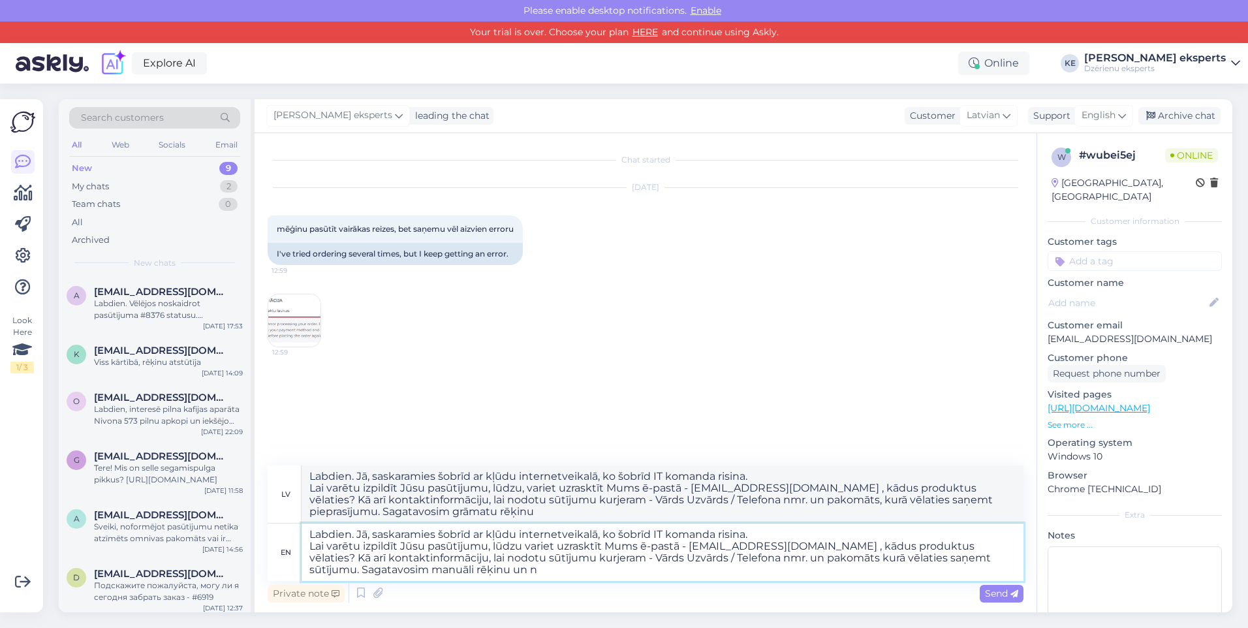
type textarea "Labdien. Jā, saskaramies šobrīd ar kļūdu internetveikalā, ko šobrīd IT komanda …"
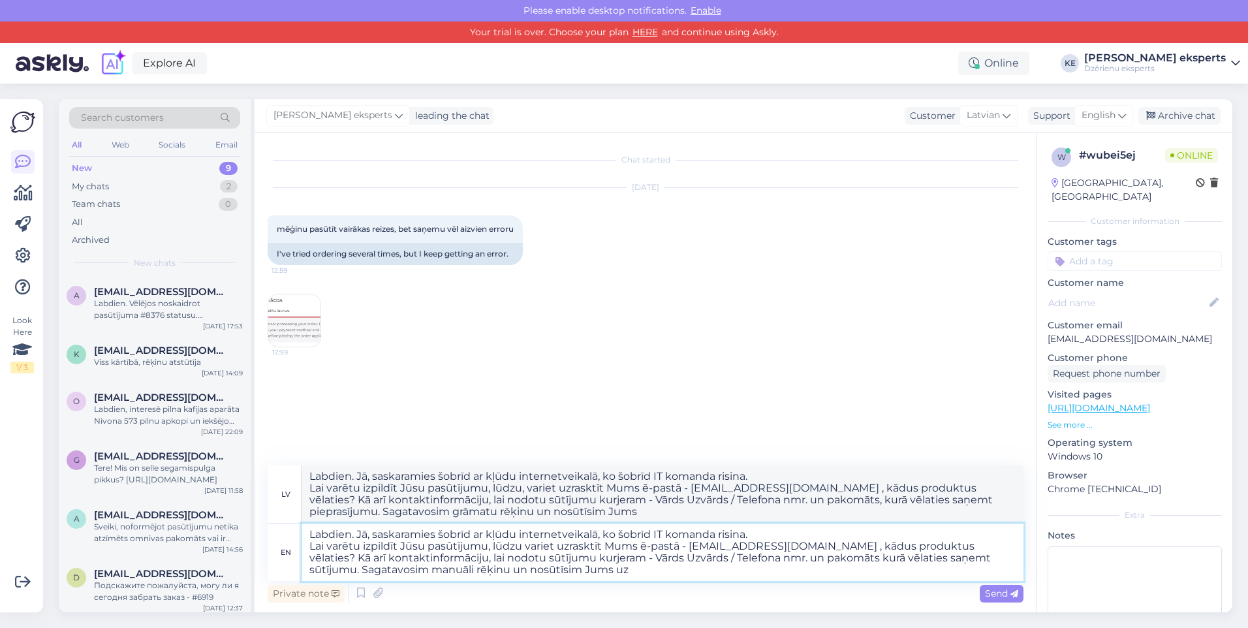
type textarea "Labdien. Jā, saskaramies šobrīd ar kļūdu internetveikalā, ko šobrīd IT komanda …"
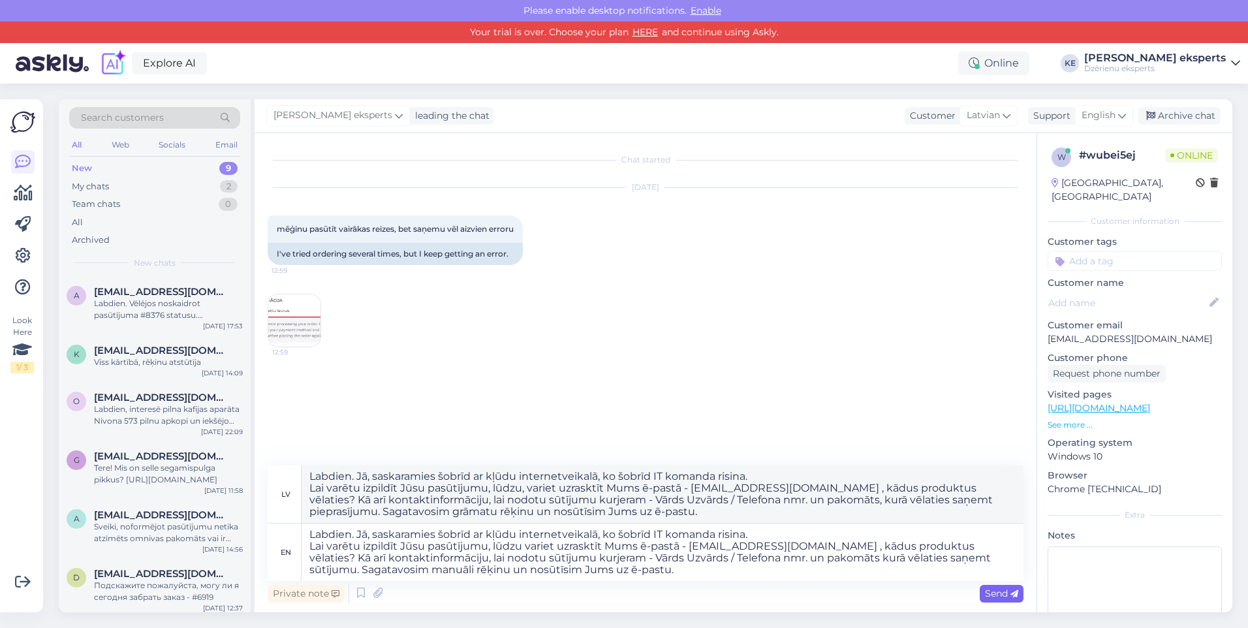
click at [1004, 595] on span "Send" at bounding box center [1001, 594] width 33 height 12
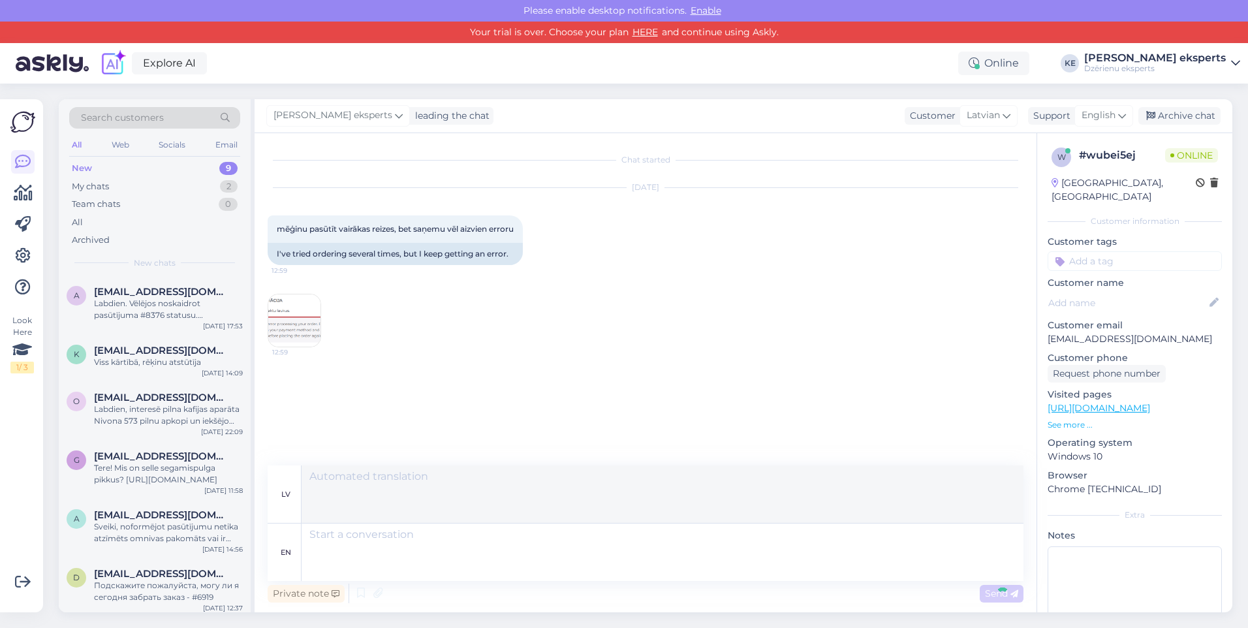
scroll to position [80, 0]
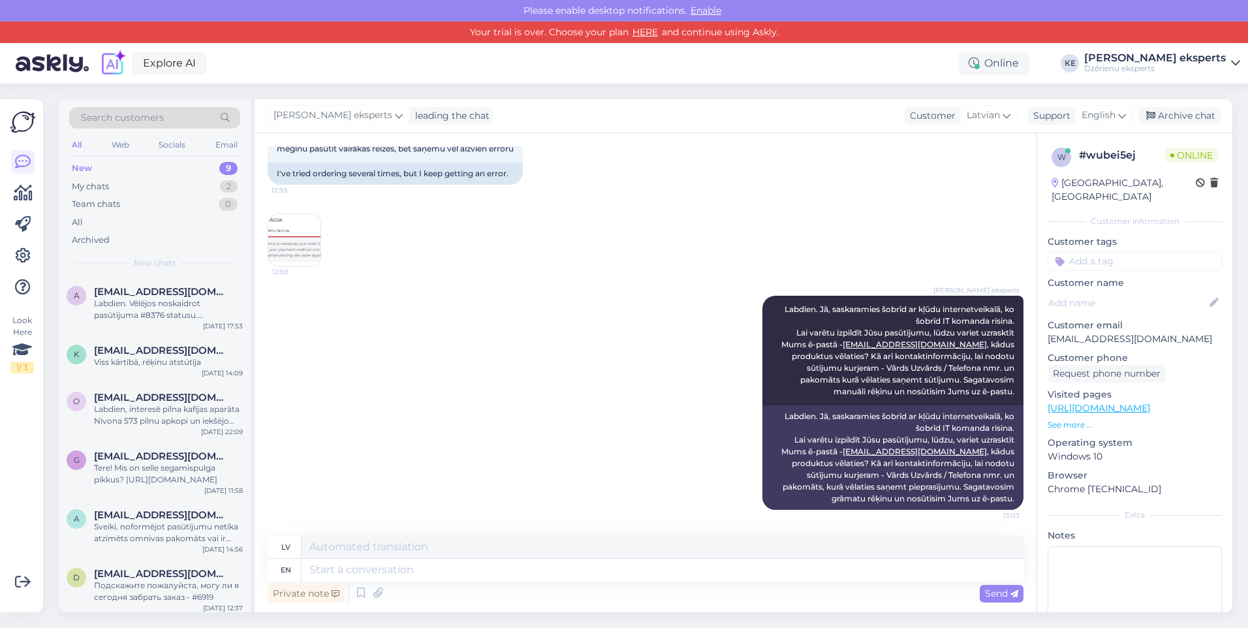
click at [294, 234] on img at bounding box center [294, 240] width 52 height 52
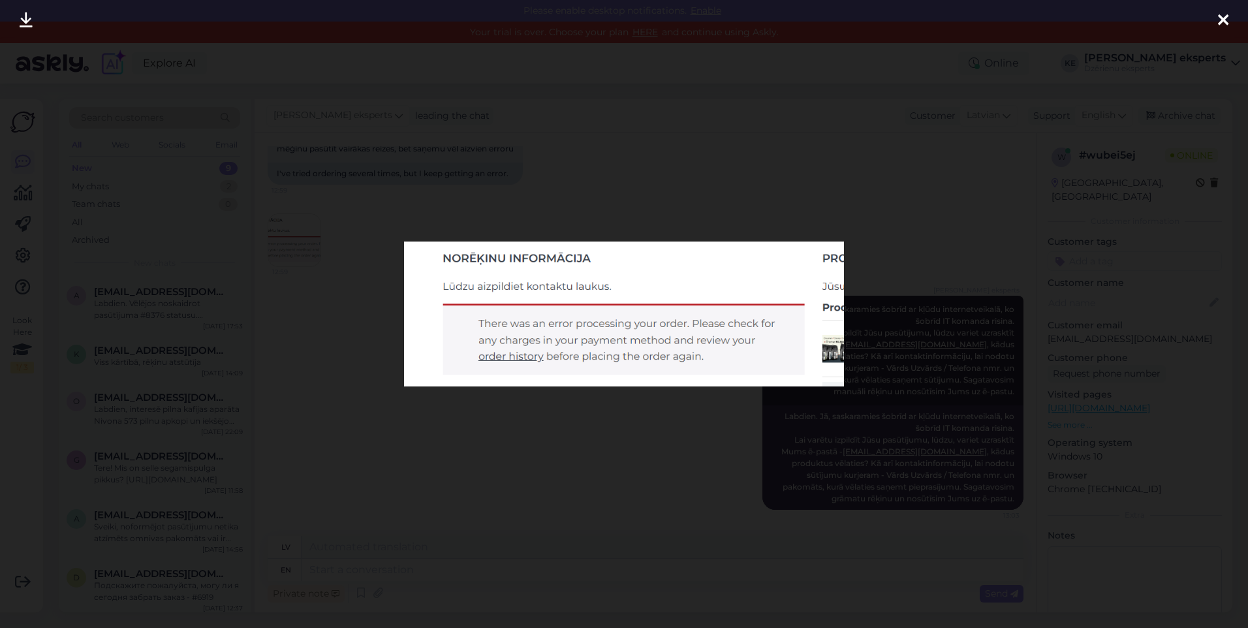
click at [348, 411] on div at bounding box center [624, 314] width 1248 height 628
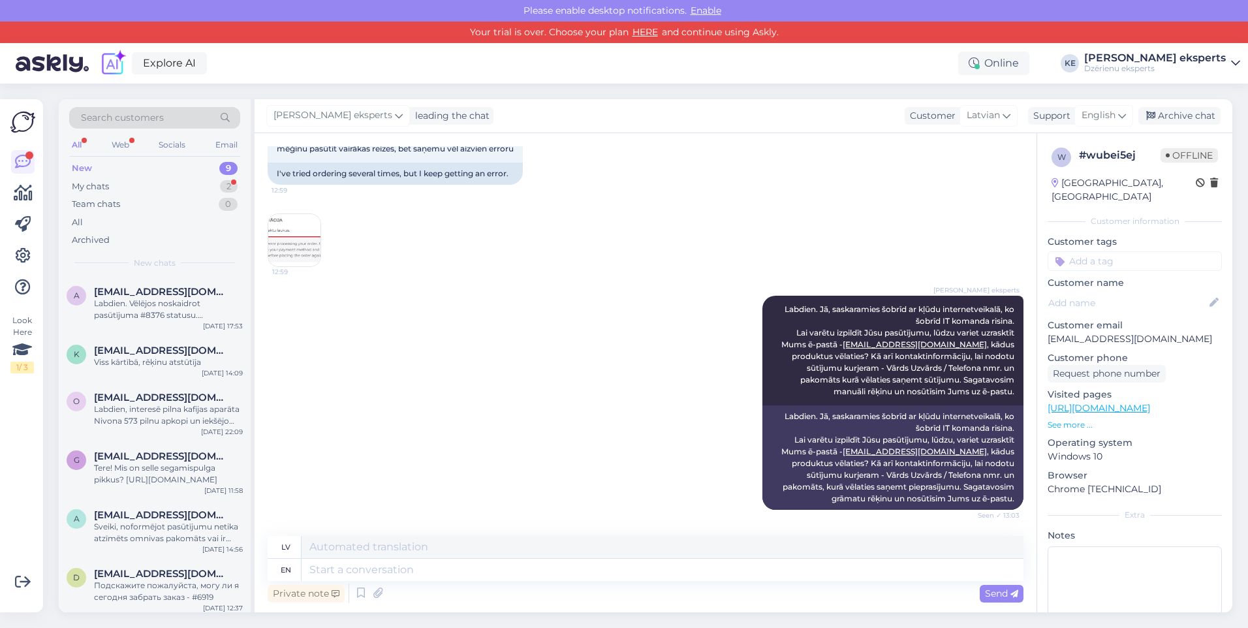
scroll to position [159, 0]
